Goal: Task Accomplishment & Management: Use online tool/utility

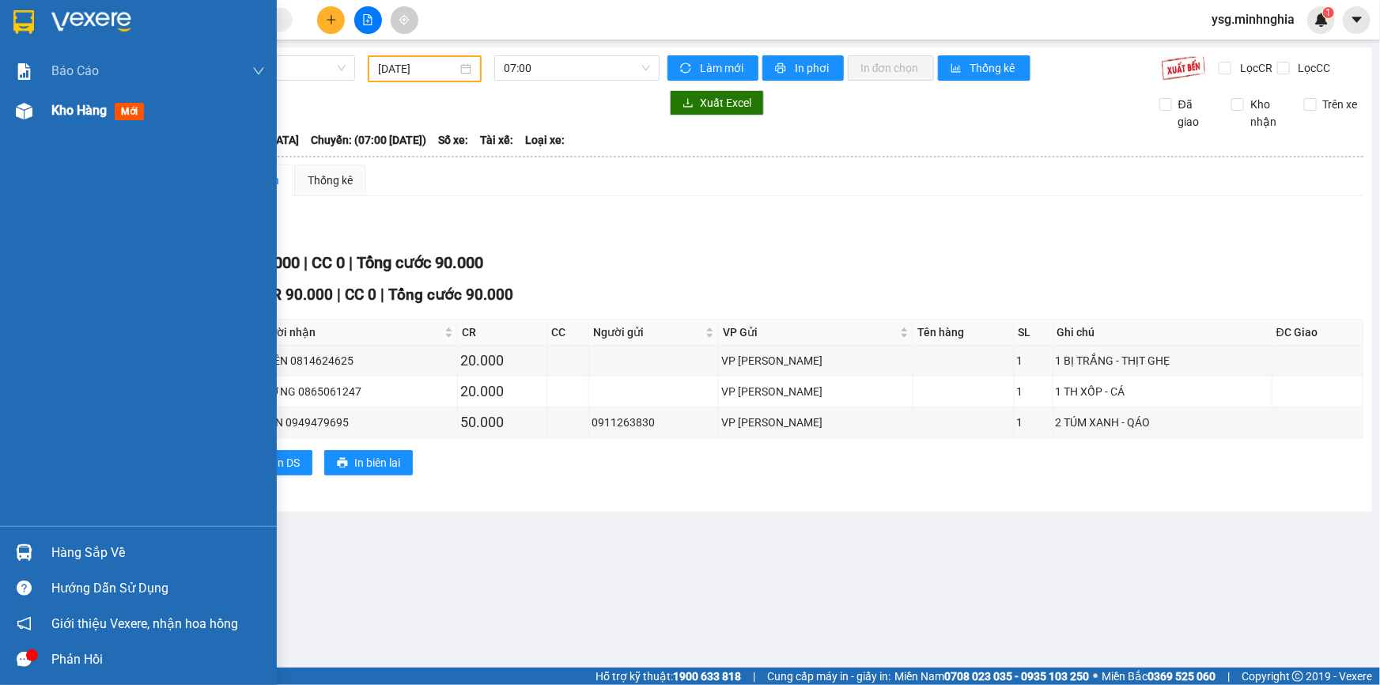
click at [33, 118] on div at bounding box center [24, 111] width 28 height 28
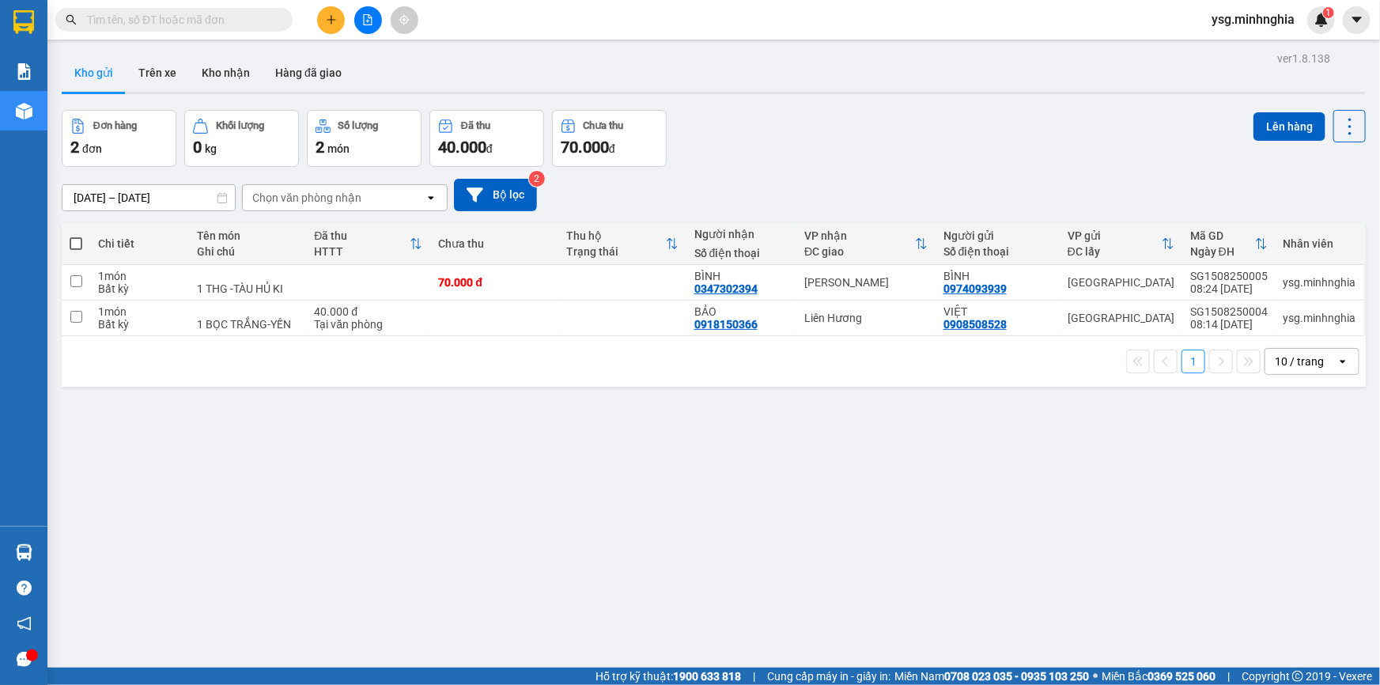
click at [365, 22] on icon "file-add" at bounding box center [367, 19] width 11 height 11
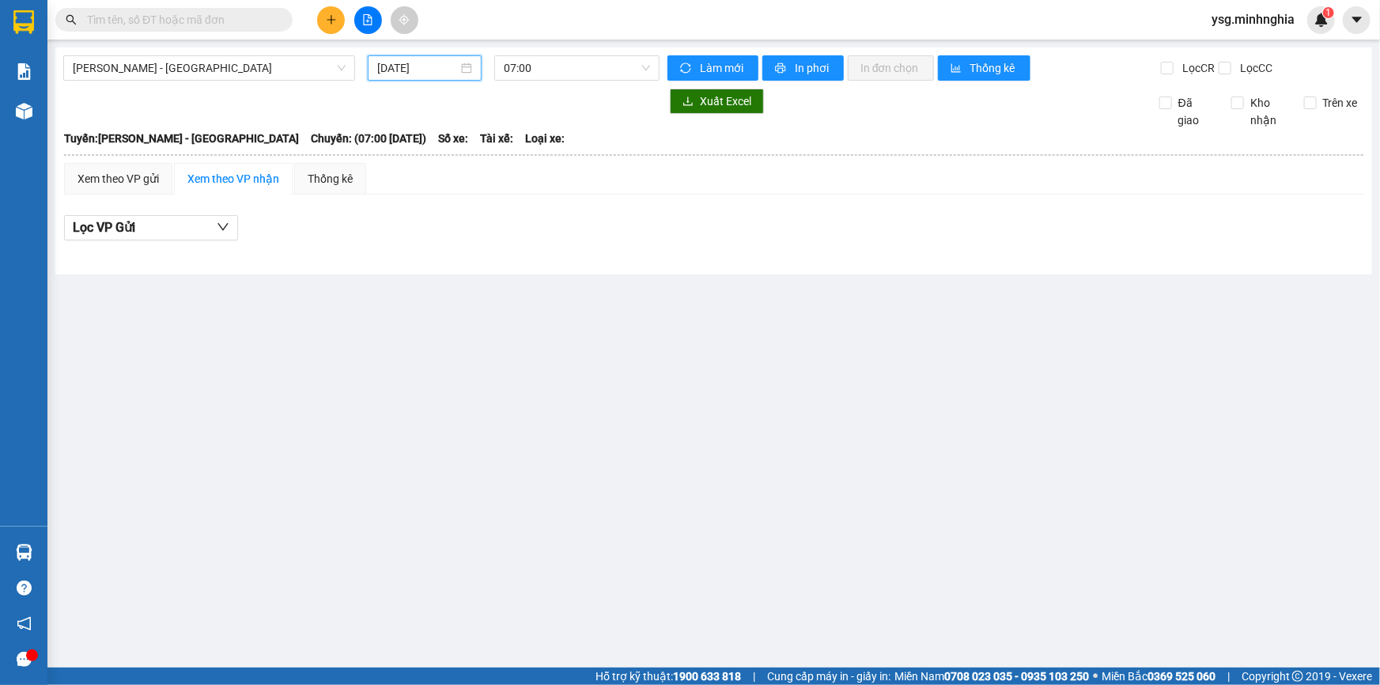
click at [387, 65] on input "15/08/2025" at bounding box center [417, 67] width 81 height 17
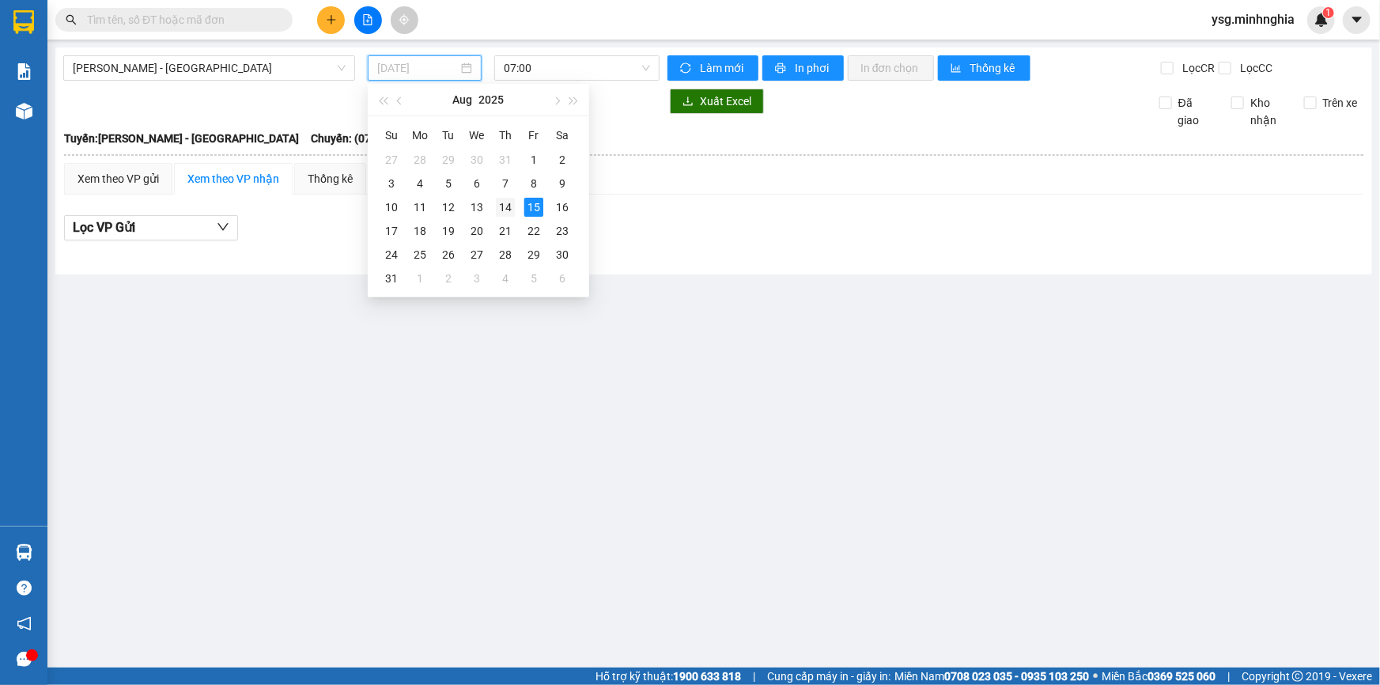
click at [506, 203] on div "14" at bounding box center [505, 207] width 19 height 19
type input "14/08/2025"
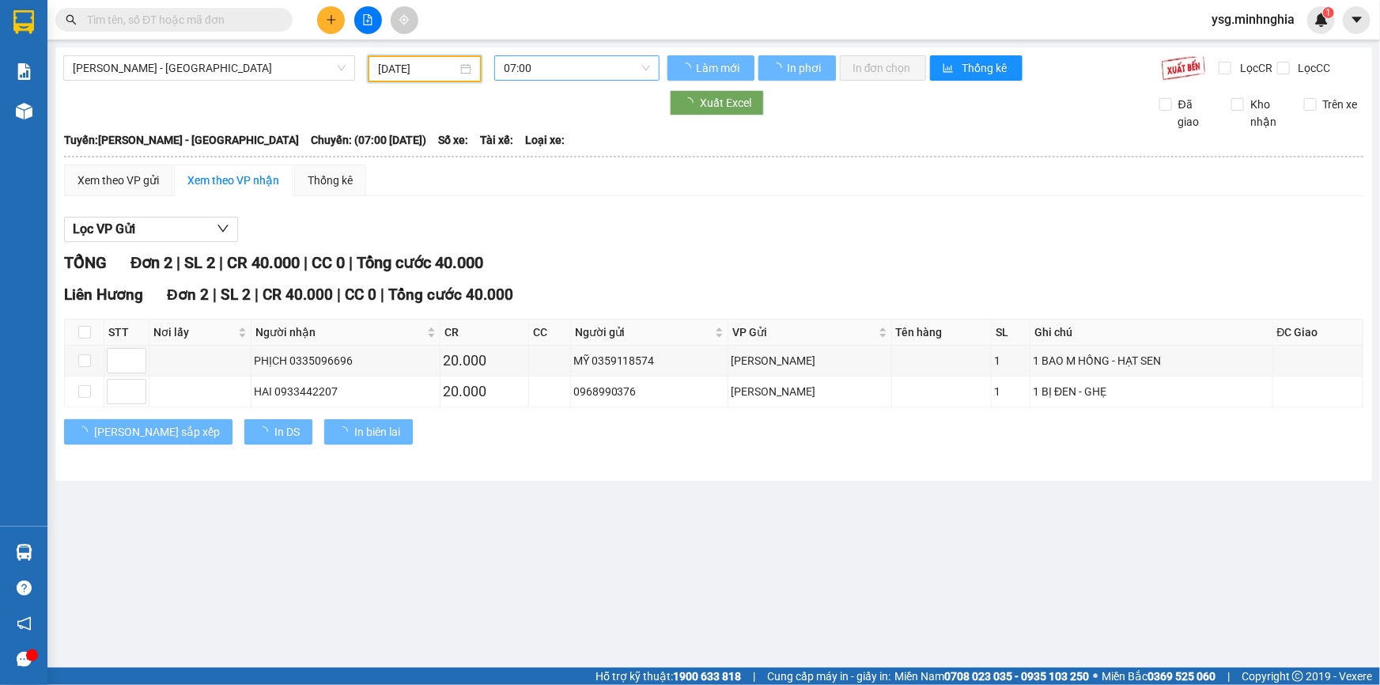
click at [551, 75] on span "07:00" at bounding box center [577, 68] width 146 height 24
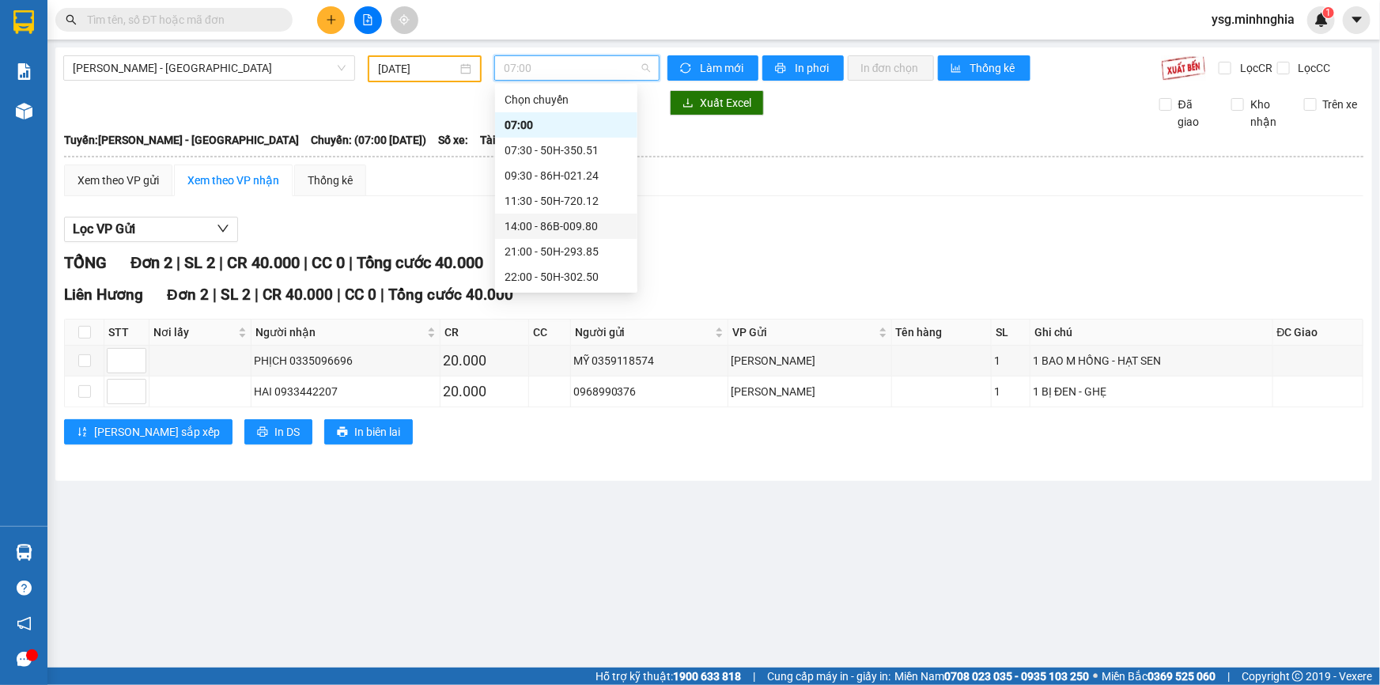
scroll to position [127, 0]
click at [550, 229] on div "23:00 - 50H-300.42" at bounding box center [566, 226] width 123 height 17
